Goal: Navigation & Orientation: Find specific page/section

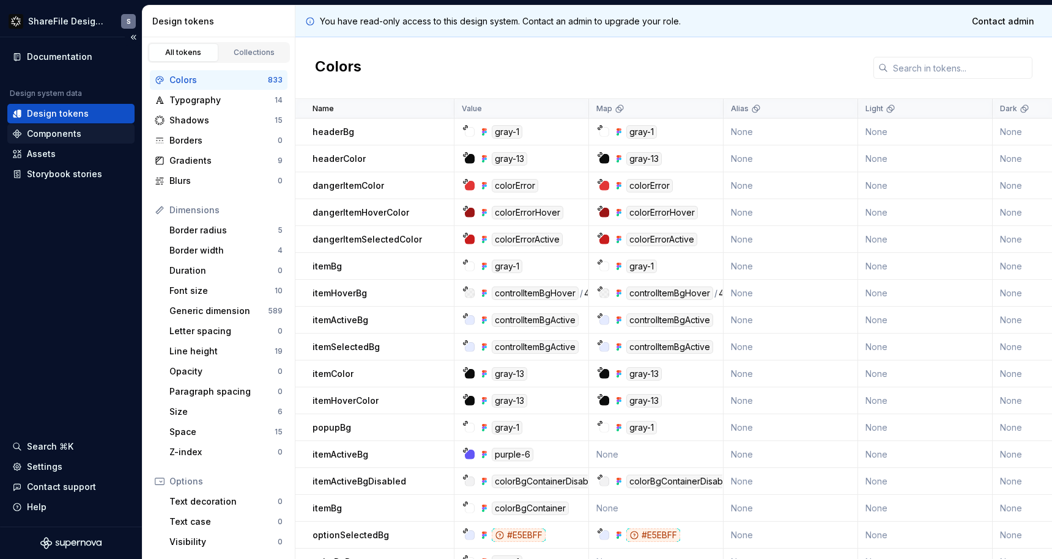
click at [64, 132] on div "Components" at bounding box center [54, 134] width 54 height 12
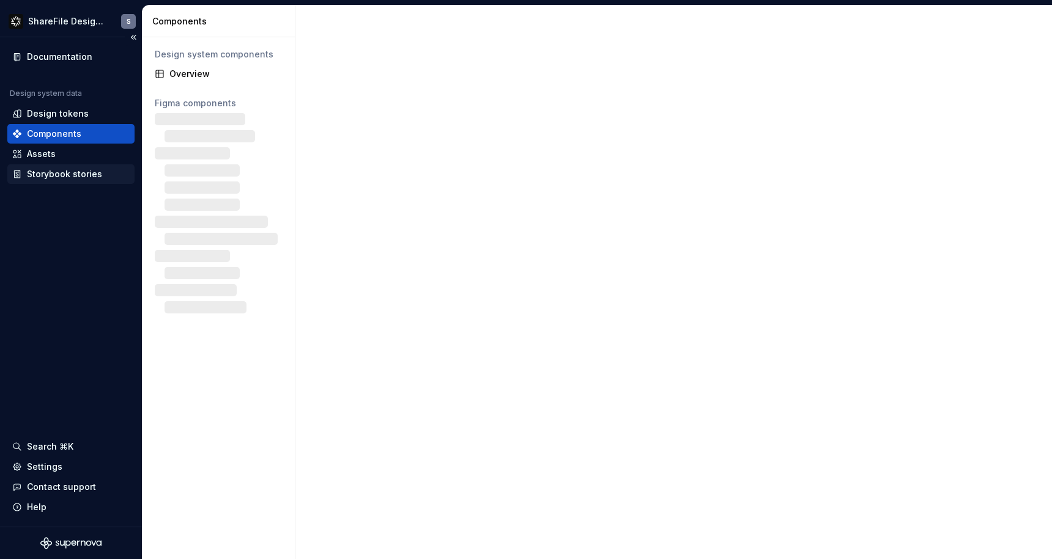
click at [58, 178] on div "Storybook stories" at bounding box center [64, 174] width 75 height 12
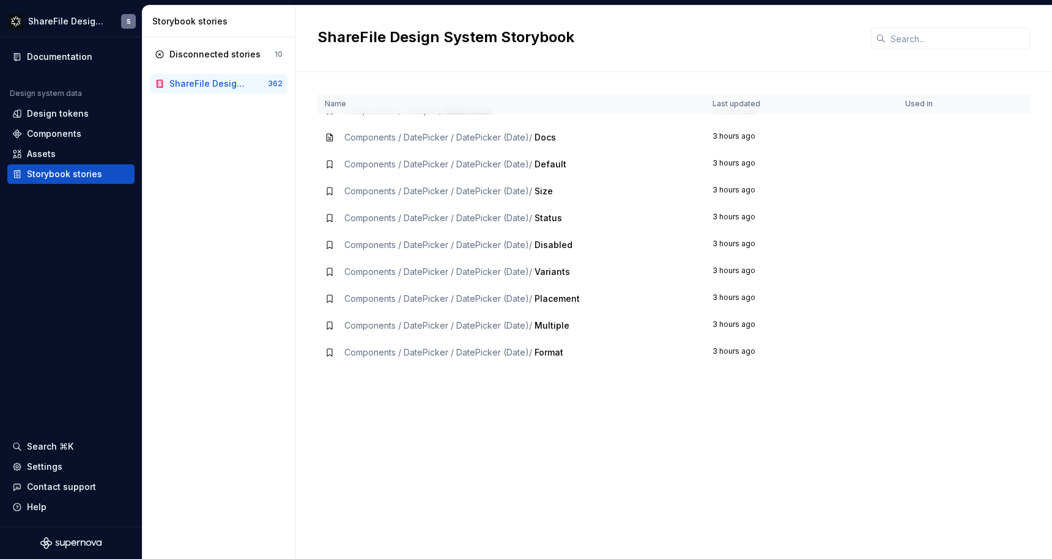
scroll to position [1380, 0]
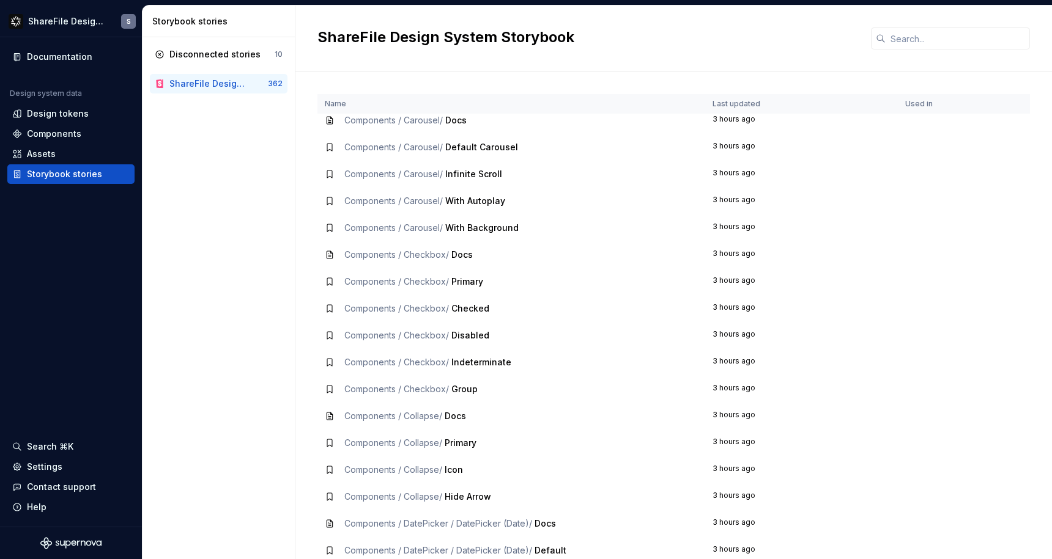
click at [462, 472] on span "Icon" at bounding box center [454, 470] width 18 height 10
click at [327, 473] on icon at bounding box center [330, 470] width 10 height 10
click at [454, 470] on span "Icon" at bounding box center [454, 470] width 18 height 10
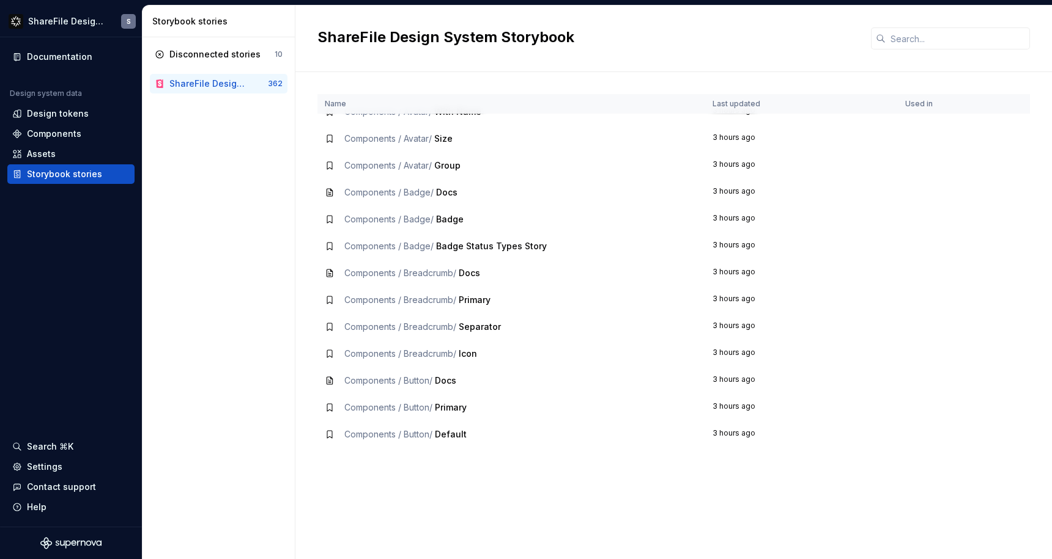
scroll to position [0, 0]
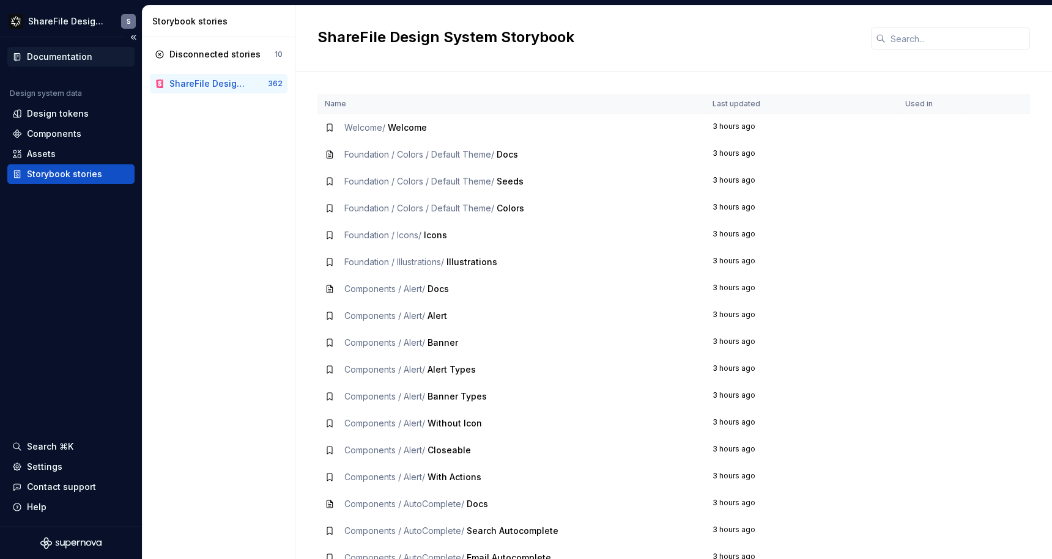
click at [66, 55] on div "Documentation" at bounding box center [59, 57] width 65 height 12
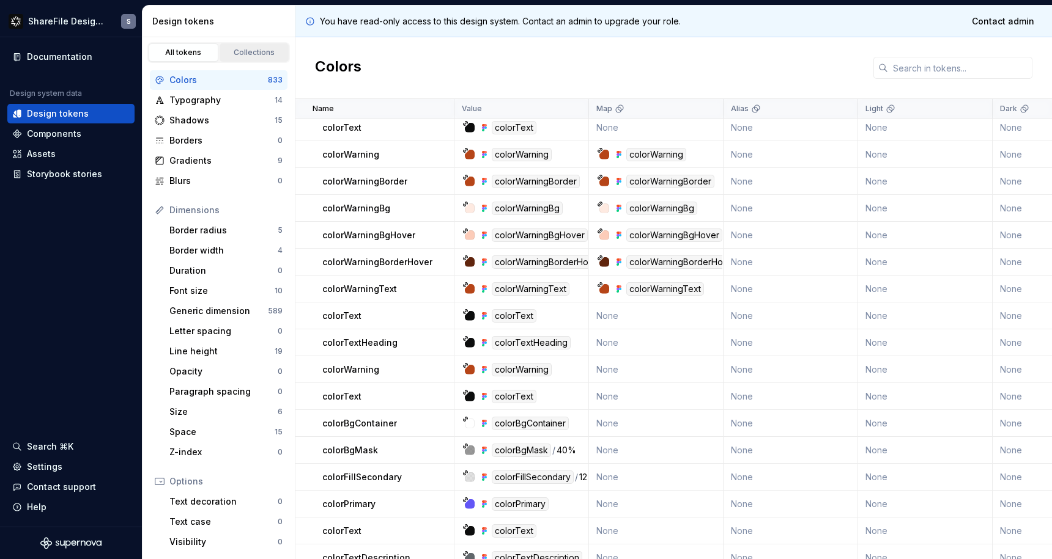
click at [237, 56] on div "Collections" at bounding box center [254, 53] width 61 height 10
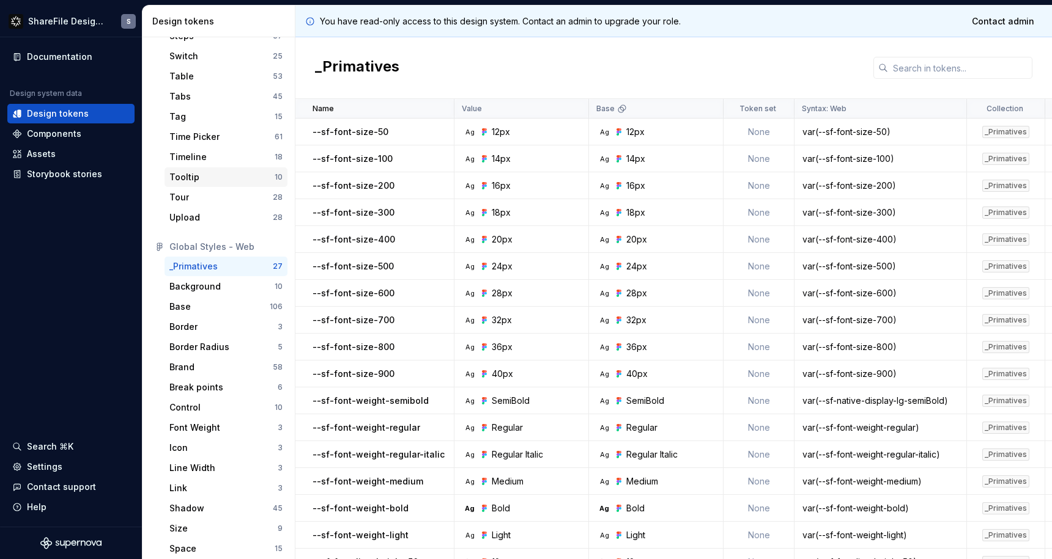
scroll to position [817, 0]
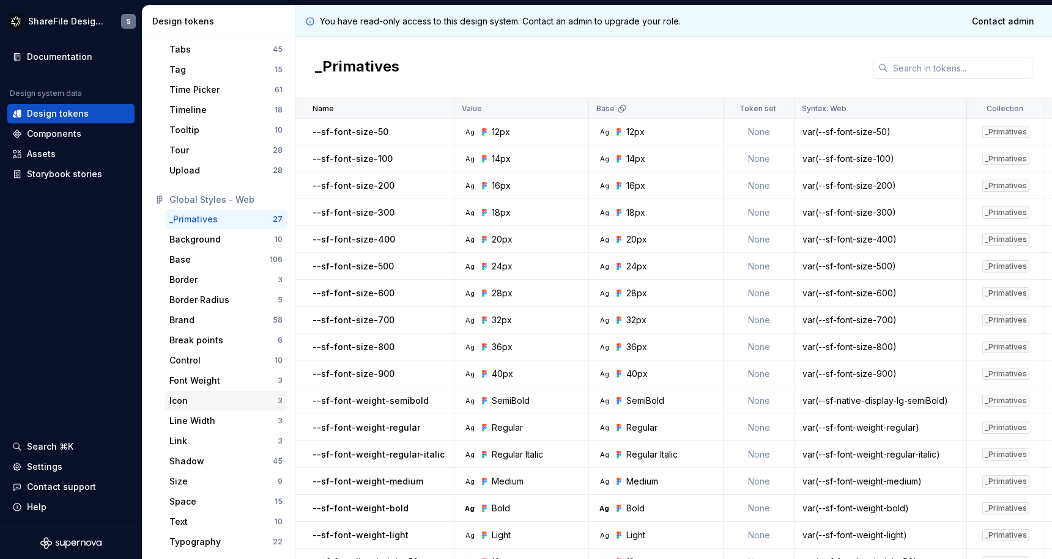
click at [176, 397] on div "Icon" at bounding box center [178, 401] width 18 height 12
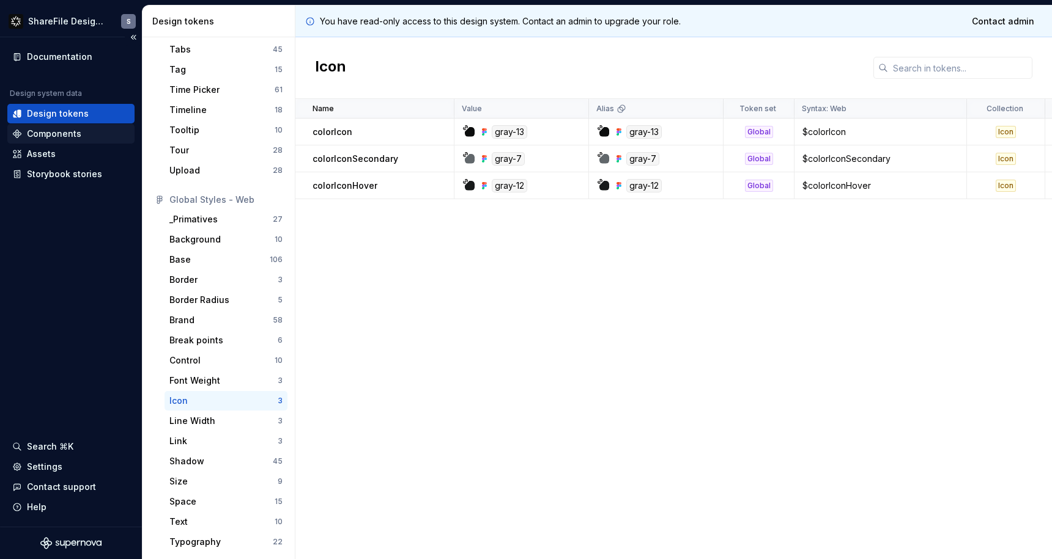
click at [44, 131] on div "Components" at bounding box center [54, 134] width 54 height 12
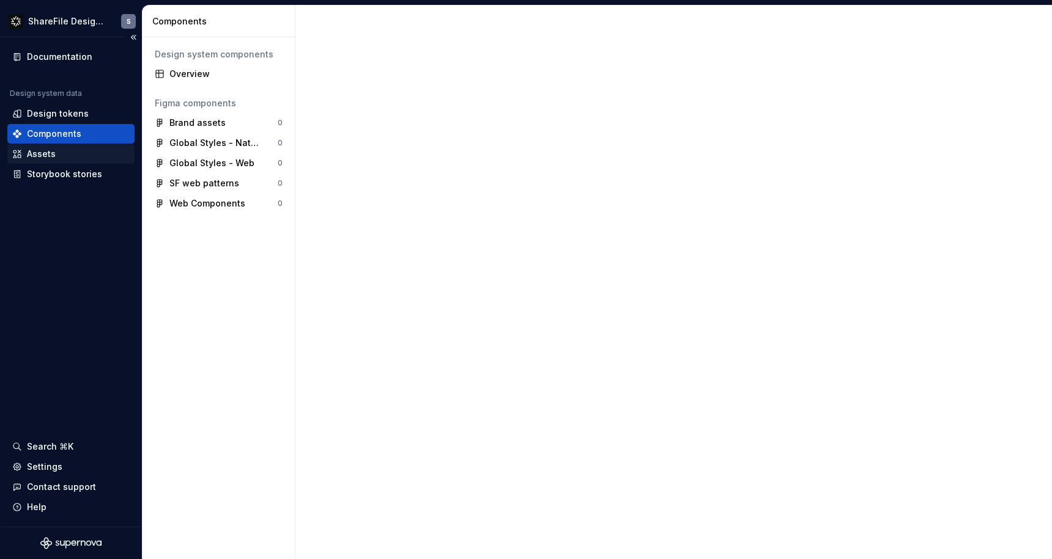
click at [39, 155] on div "Assets" at bounding box center [41, 154] width 29 height 12
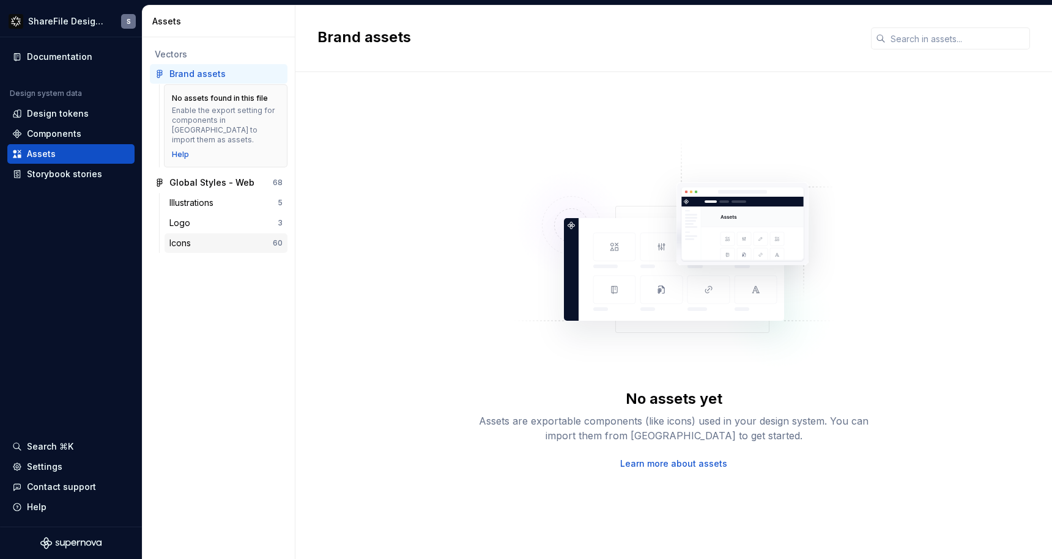
click at [180, 237] on div "Icons" at bounding box center [182, 243] width 26 height 12
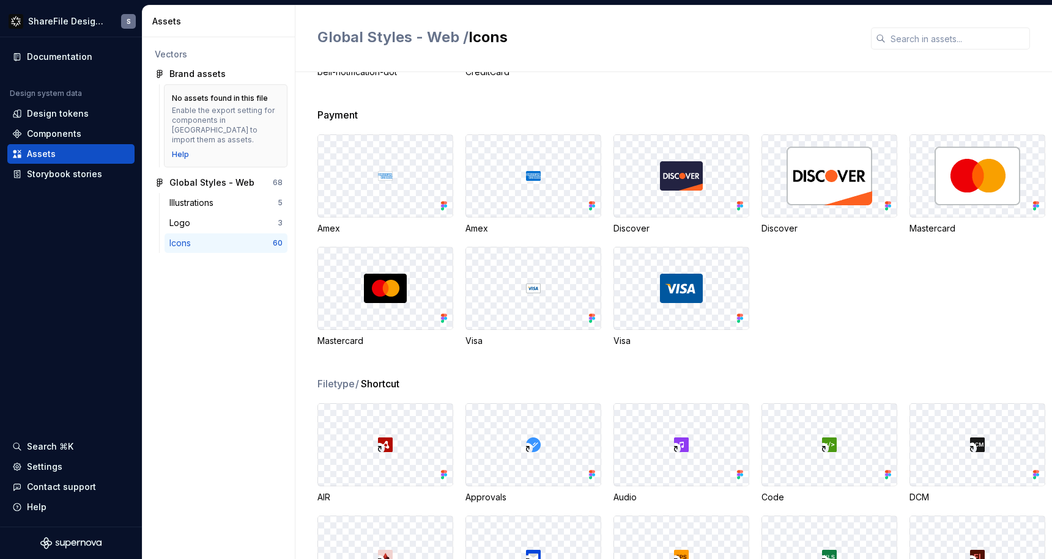
scroll to position [450, 0]
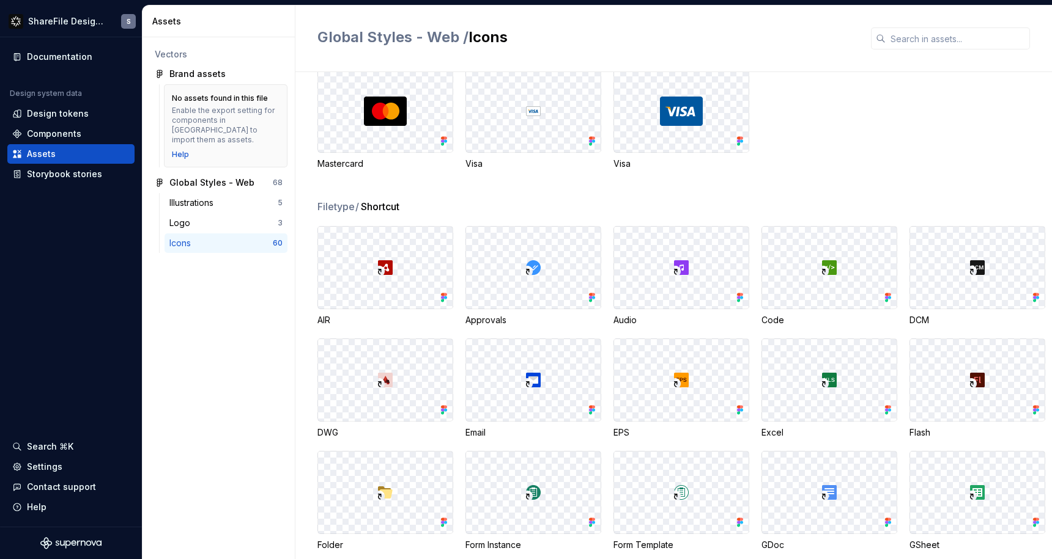
click at [325, 204] on span "Filetype /" at bounding box center [338, 206] width 42 height 15
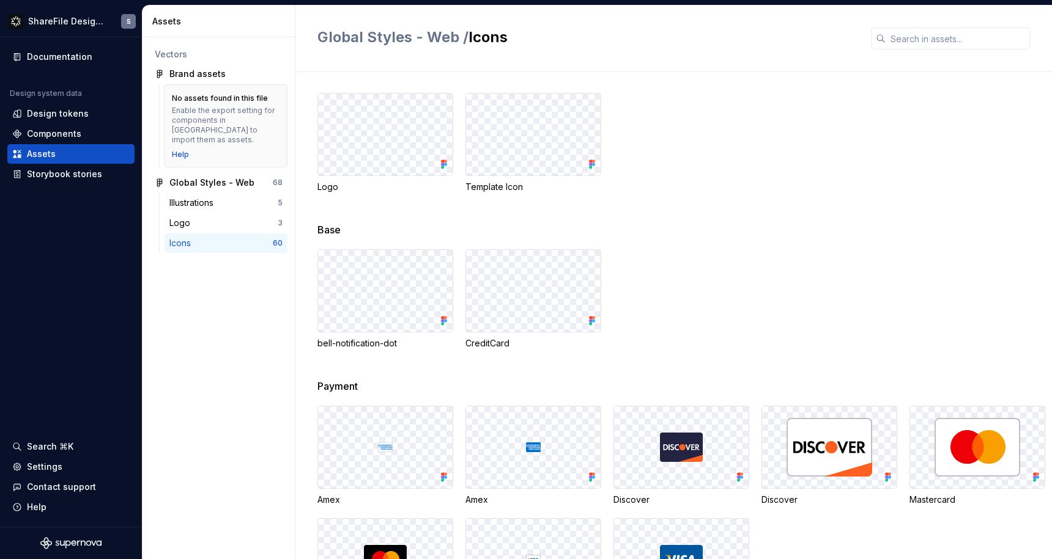
scroll to position [0, 0]
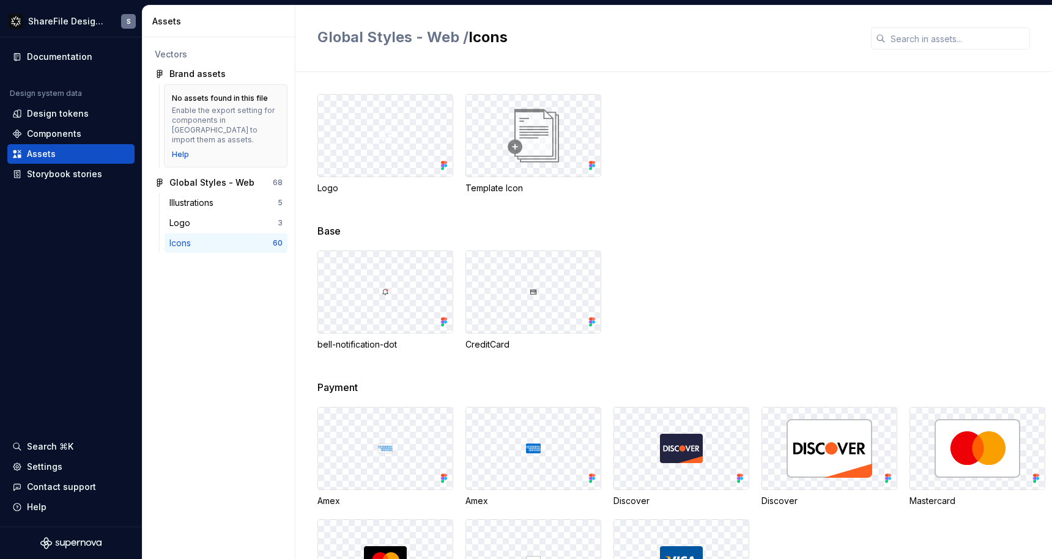
click at [526, 153] on img at bounding box center [533, 136] width 62 height 62
click at [512, 146] on img at bounding box center [533, 136] width 62 height 62
click at [657, 237] on div "Base" at bounding box center [684, 231] width 734 height 15
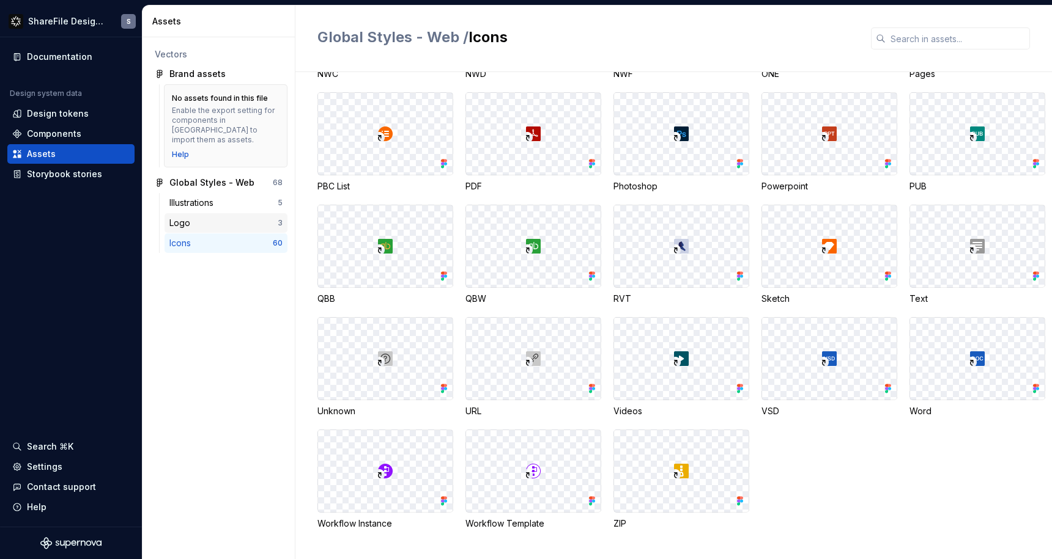
click at [216, 219] on div "Logo" at bounding box center [223, 223] width 108 height 12
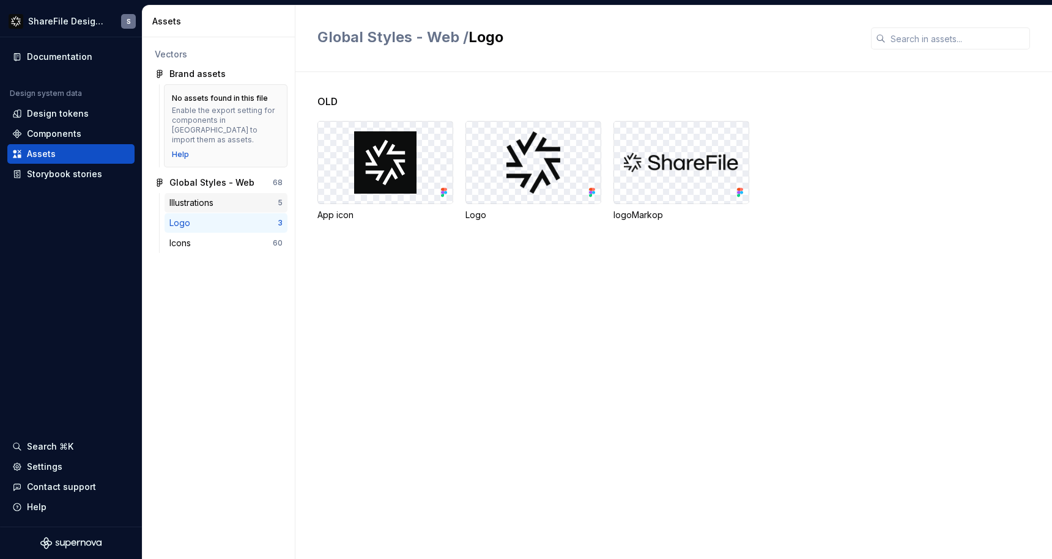
click at [227, 197] on div "Illustrations" at bounding box center [223, 203] width 108 height 12
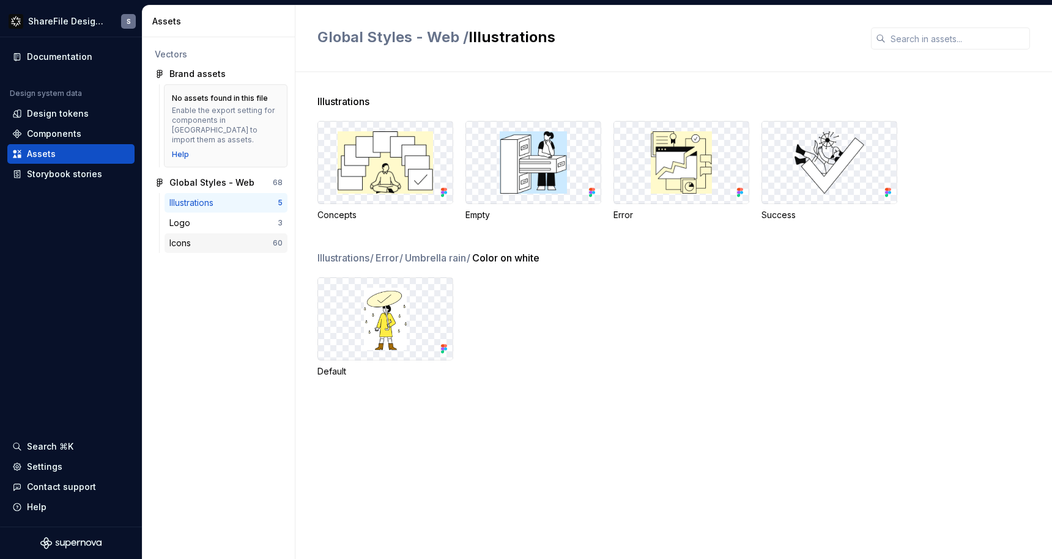
click at [216, 237] on div "Icons" at bounding box center [220, 243] width 103 height 12
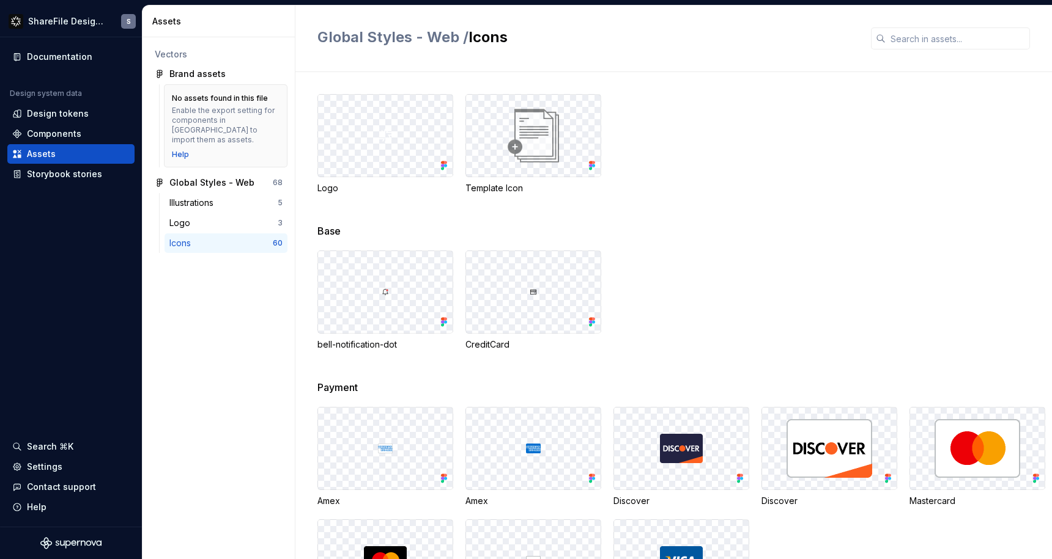
click at [256, 112] on div "Enable the export setting for components in [GEOGRAPHIC_DATA] to import them as…" at bounding box center [226, 125] width 108 height 39
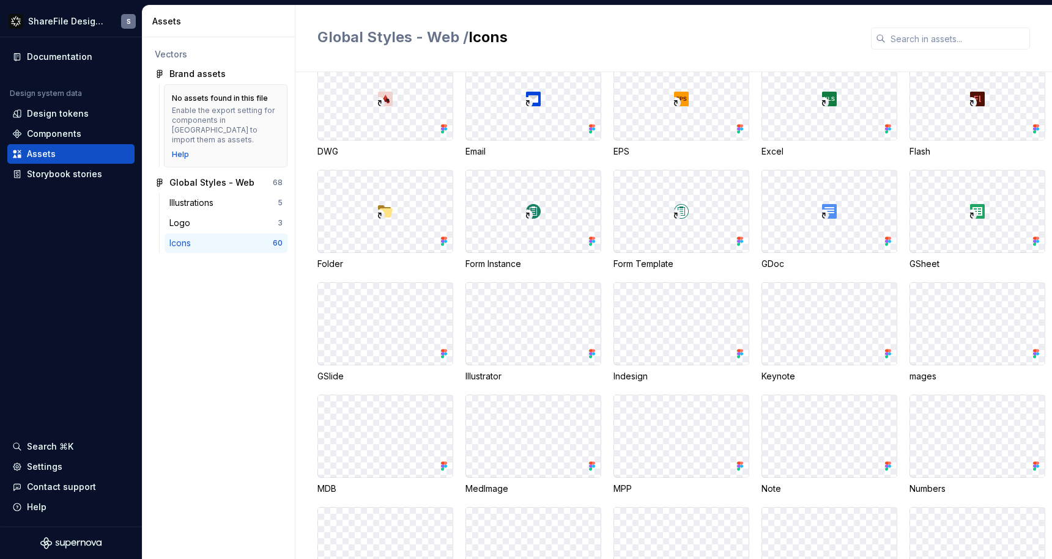
scroll to position [1462, 0]
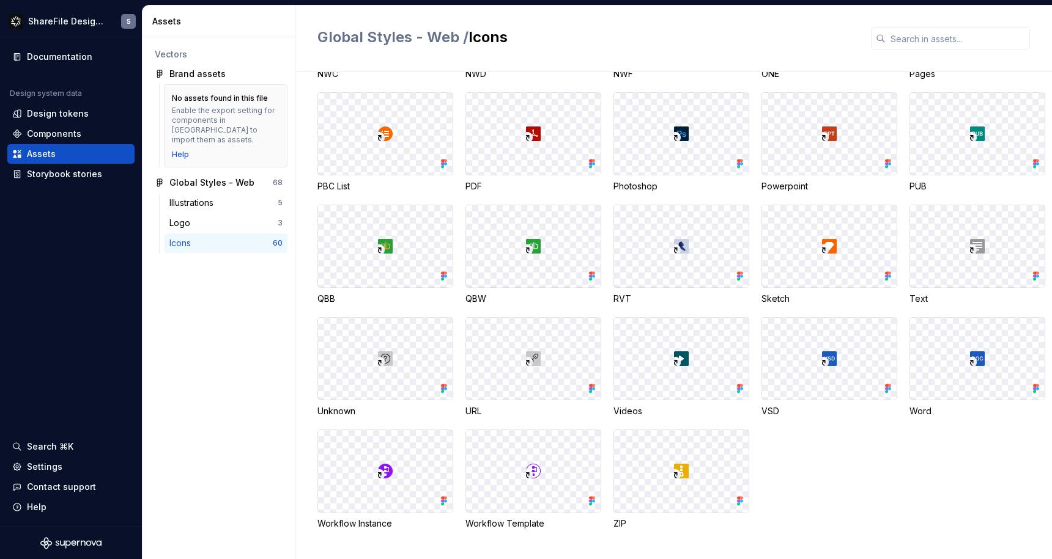
click at [452, 482] on div at bounding box center [385, 471] width 135 height 82
click at [601, 523] on div "Workflow Template" at bounding box center [533, 524] width 136 height 12
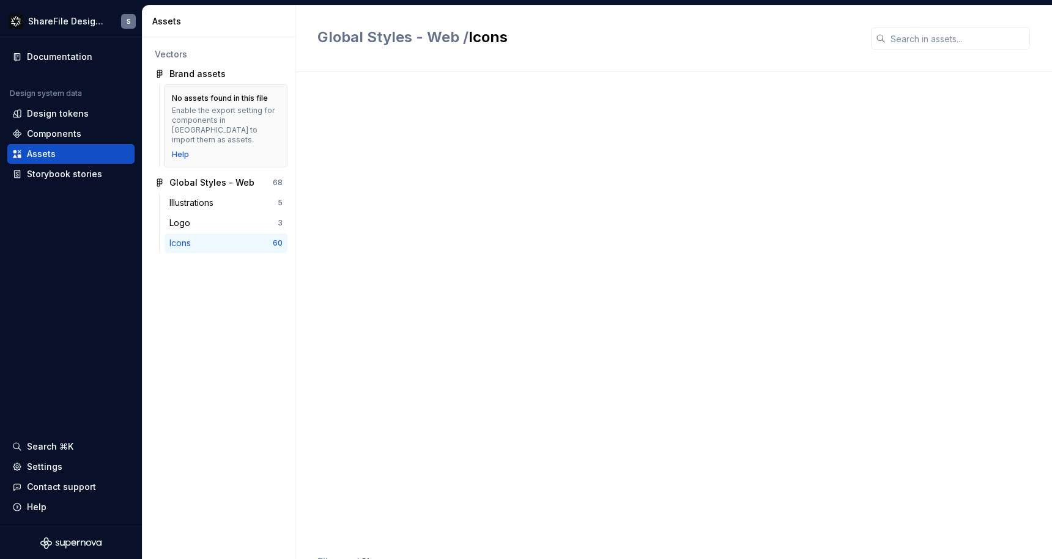
scroll to position [0, 0]
